Goal: Task Accomplishment & Management: Use online tool/utility

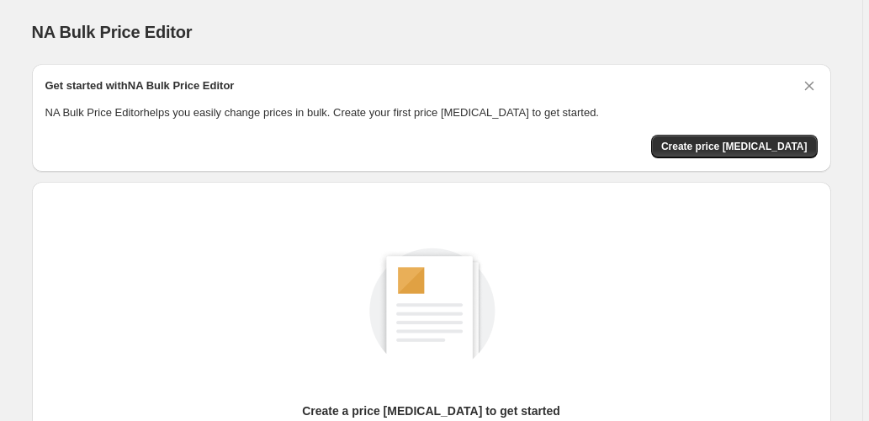
click at [310, 114] on p "NA Bulk Price Editor helps you easily change prices in bulk. Create your first …" at bounding box center [431, 112] width 772 height 17
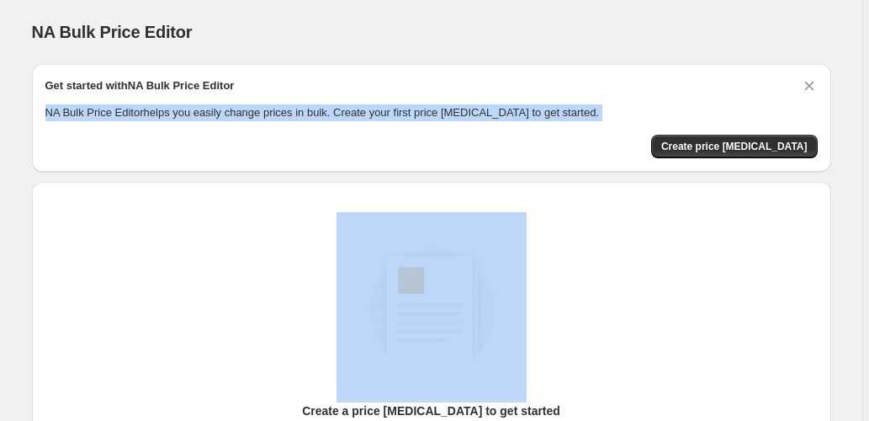
click at [310, 114] on p "NA Bulk Price Editor helps you easily change prices in bulk. Create your first …" at bounding box center [431, 112] width 772 height 17
click at [461, 114] on p "NA Bulk Price Editor helps you easily change prices in bulk. Create your first …" at bounding box center [431, 112] width 772 height 17
